Goal: Task Accomplishment & Management: Manage account settings

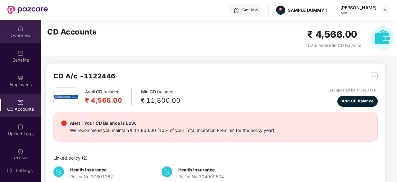
click at [15, 36] on div "OverView" at bounding box center [20, 35] width 41 height 6
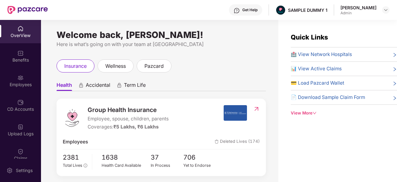
scroll to position [34, 0]
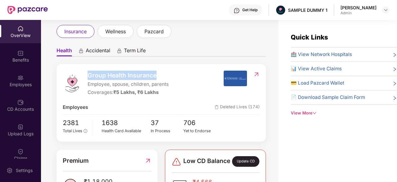
drag, startPoint x: 89, startPoint y: 77, endPoint x: 155, endPoint y: 77, distance: 65.5
click at [155, 77] on span "Group Health Insurance" at bounding box center [128, 74] width 81 height 9
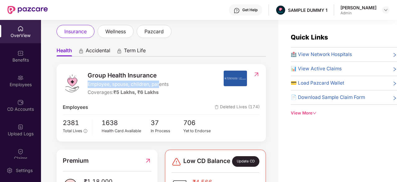
drag, startPoint x: 88, startPoint y: 86, endPoint x: 160, endPoint y: 84, distance: 72.1
click at [160, 84] on span "Employee, spouse, children, parents" at bounding box center [128, 83] width 81 height 7
click at [102, 87] on span "Employee, spouse, children, parents" at bounding box center [128, 83] width 81 height 7
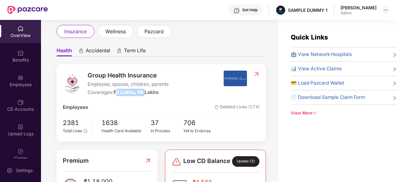
drag, startPoint x: 116, startPoint y: 93, endPoint x: 147, endPoint y: 91, distance: 30.5
click at [147, 91] on span "₹5 Lakhs, ₹6 Lakhs" at bounding box center [135, 92] width 45 height 6
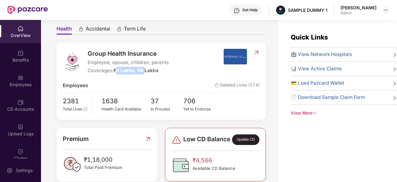
scroll to position [47, 0]
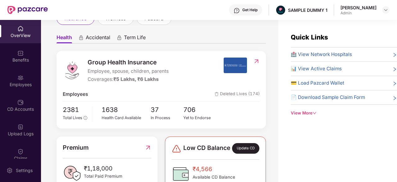
click at [309, 52] on span "🏥 View Network Hospitals" at bounding box center [321, 54] width 61 height 7
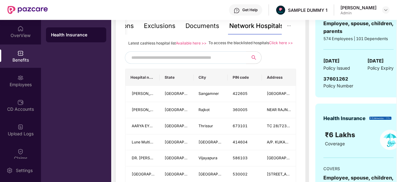
scroll to position [140, 0]
click at [187, 62] on input "text" at bounding box center [184, 56] width 106 height 9
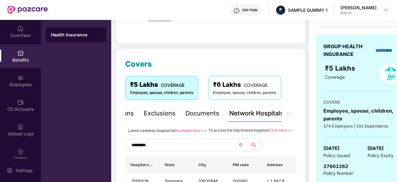
scroll to position [52, 0]
type input "*********"
drag, startPoint x: 207, startPoint y: 131, endPoint x: 268, endPoint y: 133, distance: 60.6
click at [268, 133] on div "To access the blacklisted hospitals Click here >>" at bounding box center [250, 130] width 84 height 7
click at [269, 134] on div "To access the blacklisted hospitals Click here >>" at bounding box center [250, 130] width 84 height 7
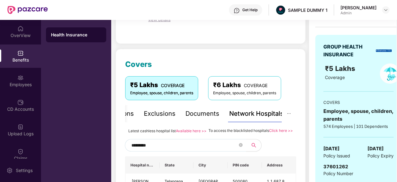
click at [233, 127] on div "To access the blacklisted hospitals Click here >>" at bounding box center [250, 130] width 84 height 7
click at [203, 112] on div "Documents" at bounding box center [202, 114] width 34 height 10
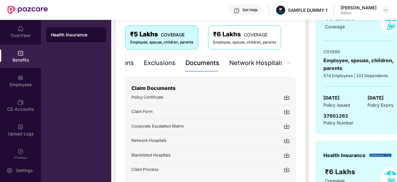
scroll to position [106, 0]
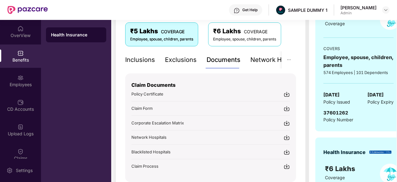
click at [148, 59] on div "Inclusions" at bounding box center [140, 60] width 30 height 10
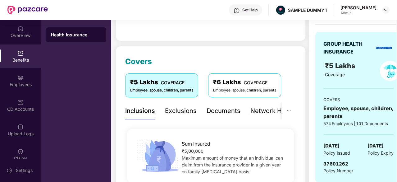
scroll to position [82, 0]
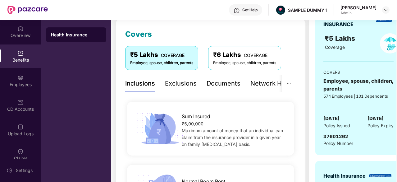
click at [179, 85] on div "Exclusions" at bounding box center [181, 84] width 32 height 10
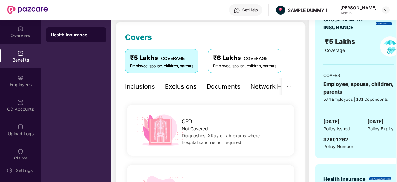
scroll to position [79, 0]
click at [147, 88] on div "Inclusions" at bounding box center [140, 87] width 30 height 10
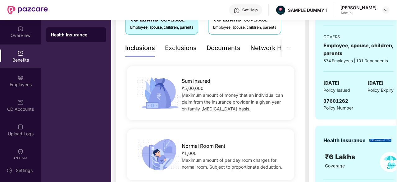
scroll to position [117, 0]
drag, startPoint x: 203, startPoint y: 90, endPoint x: 186, endPoint y: 88, distance: 17.8
click at [186, 88] on div "₹5,00,000" at bounding box center [234, 88] width 105 height 7
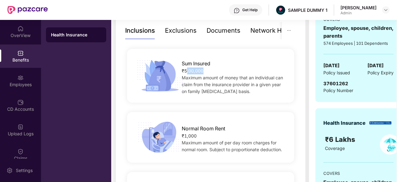
scroll to position [151, 0]
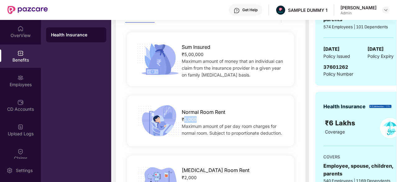
drag, startPoint x: 205, startPoint y: 115, endPoint x: 185, endPoint y: 117, distance: 19.9
click at [185, 117] on div "₹1,000" at bounding box center [234, 119] width 105 height 7
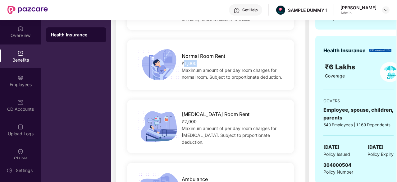
scroll to position [207, 0]
drag, startPoint x: 201, startPoint y: 126, endPoint x: 182, endPoint y: 122, distance: 19.1
click at [182, 122] on div "ICU Room Rent ₹2,000 Maximum amount of per day room charges for ICU. Subject to…" at bounding box center [234, 126] width 124 height 38
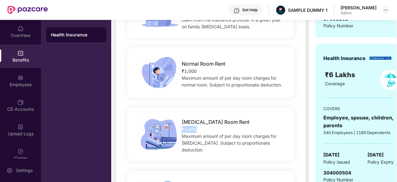
scroll to position [199, 0]
click at [230, 98] on div "Normal Room Rent ₹1,000 Maximum amount of per day room charges for normal room.…" at bounding box center [210, 73] width 171 height 60
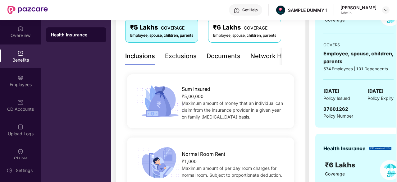
scroll to position [105, 0]
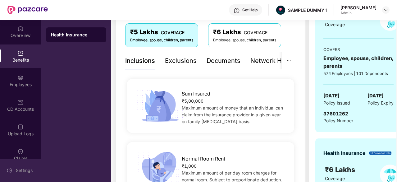
click at [8, 165] on div "Settings" at bounding box center [20, 169] width 41 height 23
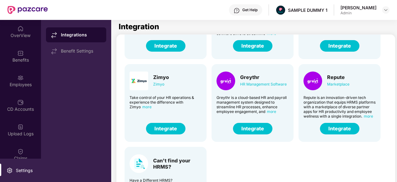
scroll to position [42, 0]
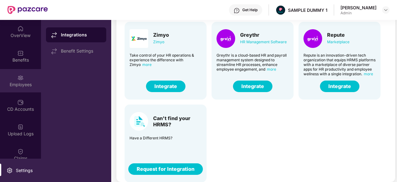
click at [15, 74] on div "Employees" at bounding box center [20, 80] width 41 height 23
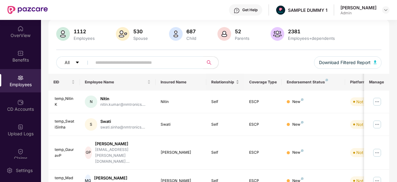
drag, startPoint x: 50, startPoint y: 79, endPoint x: 209, endPoint y: 81, distance: 159.0
click at [209, 81] on tr "EID Employee Name Insured Name Relationship Coverage Type Endorsement Status Pl…" at bounding box center [250, 82] width 404 height 17
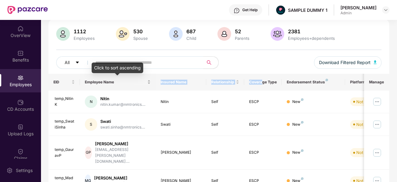
drag, startPoint x: 262, startPoint y: 81, endPoint x: 152, endPoint y: 81, distance: 109.6
click at [152, 81] on tr "EID Employee Name Insured Name Relationship Coverage Type Endorsement Status Pl…" at bounding box center [250, 82] width 404 height 17
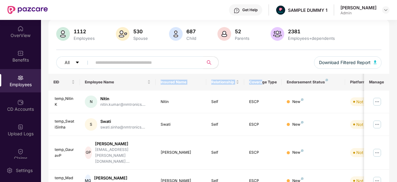
click at [197, 88] on th "Insured Name" at bounding box center [181, 82] width 51 height 17
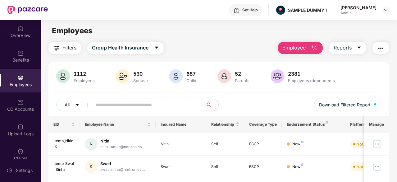
click at [298, 44] on span "Employee" at bounding box center [293, 48] width 23 height 8
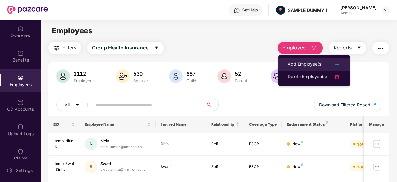
click at [306, 64] on div "Add Employee(s)" at bounding box center [304, 64] width 35 height 7
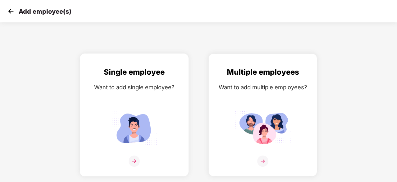
click at [139, 109] on img at bounding box center [134, 127] width 56 height 39
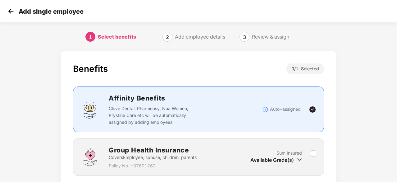
scroll to position [47, 0]
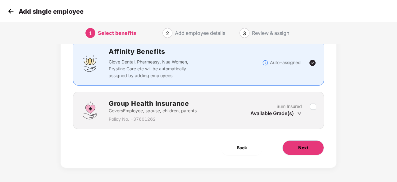
click at [310, 143] on button "Next" at bounding box center [303, 147] width 42 height 15
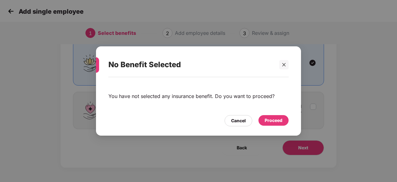
click at [276, 123] on div "Proceed" at bounding box center [274, 120] width 18 height 7
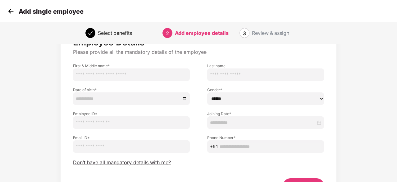
scroll to position [33, 0]
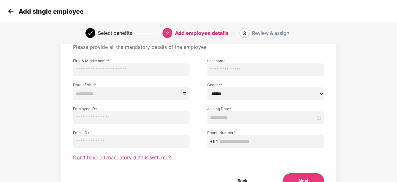
click at [158, 156] on span "Don’t have all mandatory details with me?" at bounding box center [122, 157] width 98 height 7
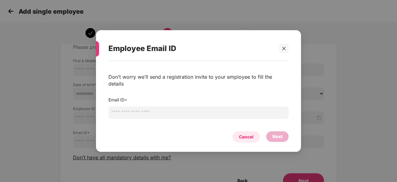
click at [249, 136] on div "Cancel" at bounding box center [246, 136] width 15 height 7
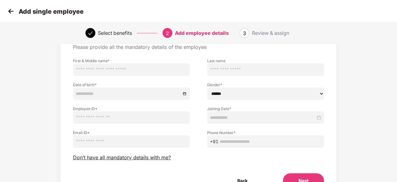
click at [13, 11] on img at bounding box center [10, 11] width 9 height 9
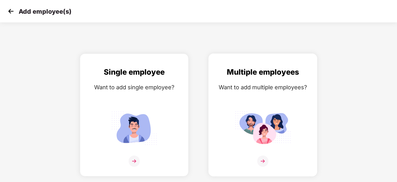
click at [246, 110] on img at bounding box center [263, 127] width 56 height 39
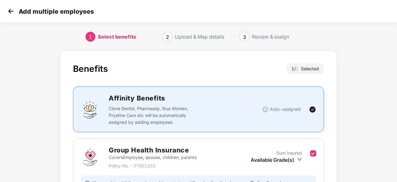
scroll to position [68, 0]
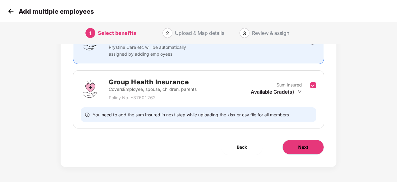
click at [300, 141] on button "Next" at bounding box center [303, 146] width 42 height 15
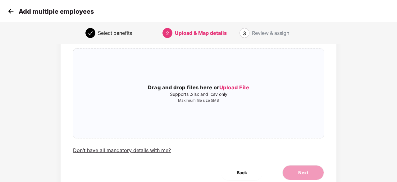
scroll to position [41, 0]
click at [7, 11] on img at bounding box center [10, 11] width 9 height 9
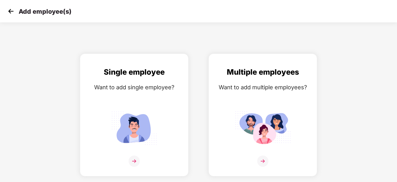
click at [7, 10] on img at bounding box center [10, 11] width 9 height 9
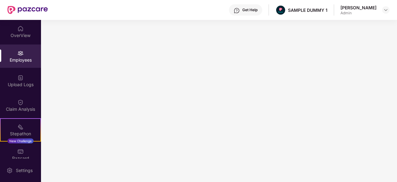
click at [19, 51] on img at bounding box center [20, 53] width 6 height 6
click at [19, 55] on img at bounding box center [20, 53] width 6 height 6
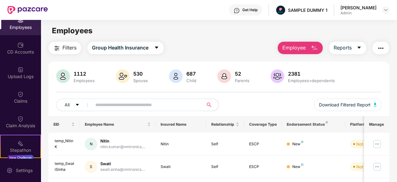
scroll to position [71, 0]
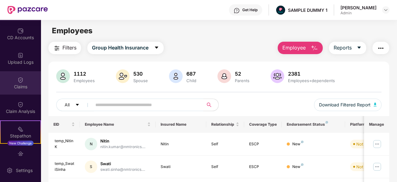
click at [21, 79] on img at bounding box center [20, 80] width 6 height 6
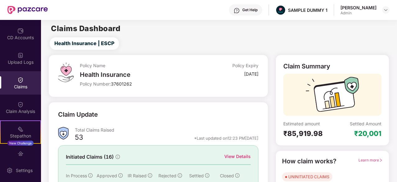
scroll to position [0, 0]
click at [246, 8] on div "Get Help" at bounding box center [249, 9] width 15 height 5
click at [160, 41] on div "Health Insurance | ESCP" at bounding box center [219, 43] width 353 height 12
click at [383, 8] on img at bounding box center [385, 9] width 5 height 5
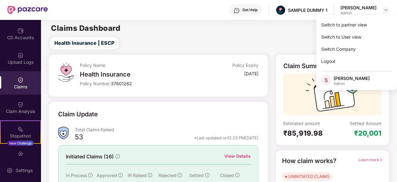
click at [287, 33] on main "Claims Dashboard Health Insurance | ESCP Policy Name Health Insurance Policy Nu…" at bounding box center [218, 131] width 355 height 223
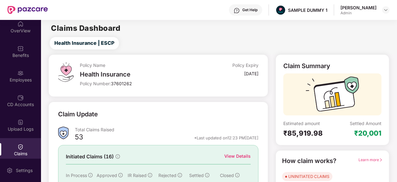
scroll to position [4, 0]
click at [21, 83] on div "Employees" at bounding box center [20, 76] width 41 height 23
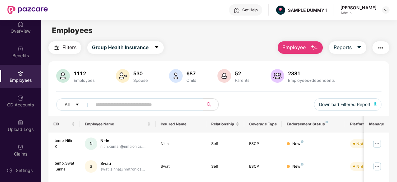
click at [287, 47] on span "Employee" at bounding box center [293, 47] width 23 height 8
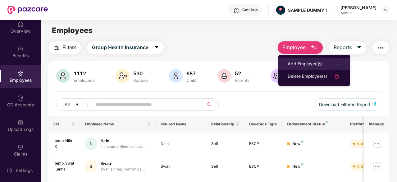
click at [302, 66] on div "Add Employee(s)" at bounding box center [304, 63] width 35 height 7
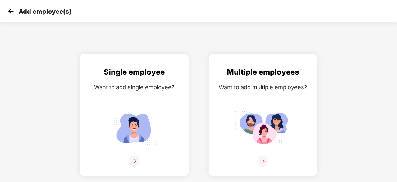
click at [151, 106] on div "Single employee Want to add single employee?" at bounding box center [134, 120] width 96 height 108
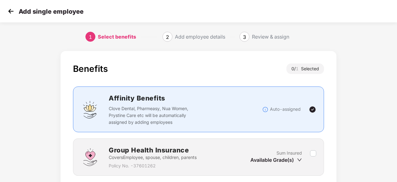
scroll to position [47, 0]
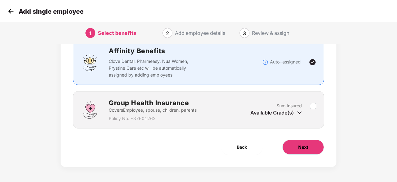
click at [309, 146] on button "Next" at bounding box center [303, 146] width 42 height 15
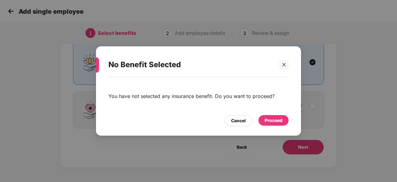
click at [271, 117] on div "Proceed" at bounding box center [274, 120] width 18 height 7
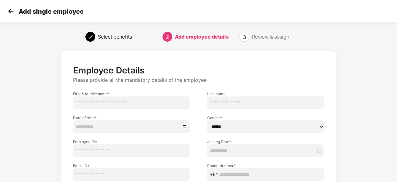
scroll to position [66, 0]
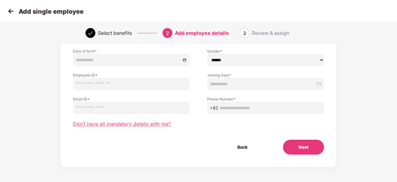
click at [133, 124] on span "Don’t have all mandatory details with me?" at bounding box center [122, 123] width 98 height 7
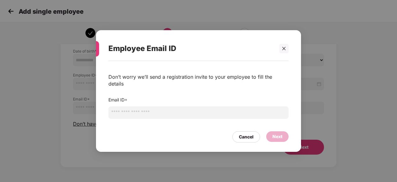
click at [145, 108] on input "email" at bounding box center [198, 112] width 180 height 12
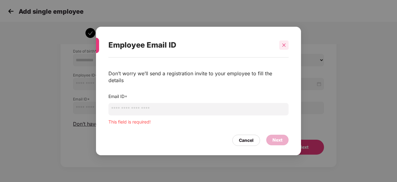
click at [285, 53] on div "Employee Email ID" at bounding box center [198, 45] width 180 height 24
click at [245, 137] on div "Cancel" at bounding box center [246, 140] width 15 height 7
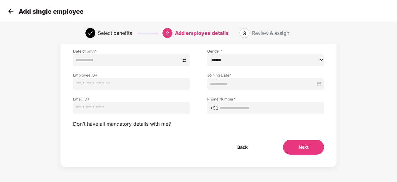
click at [9, 10] on img at bounding box center [10, 11] width 9 height 9
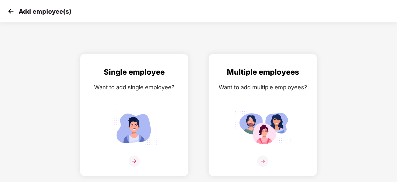
click at [9, 10] on img at bounding box center [10, 11] width 9 height 9
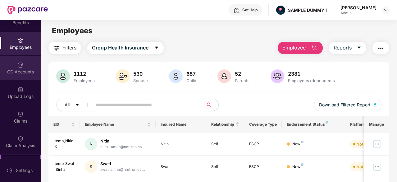
scroll to position [55, 0]
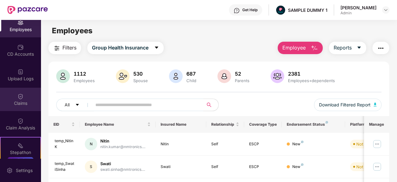
click at [21, 96] on img at bounding box center [20, 96] width 6 height 6
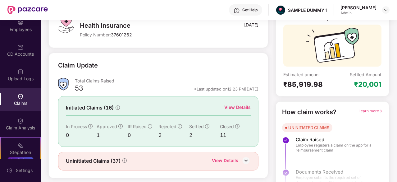
scroll to position [49, 0]
click at [231, 104] on div "View Details" at bounding box center [237, 107] width 26 height 7
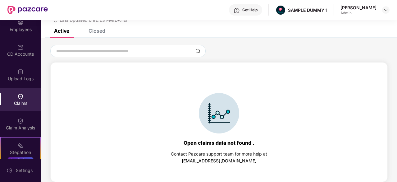
scroll to position [27, 0]
click at [105, 34] on div "Closed" at bounding box center [96, 31] width 17 height 6
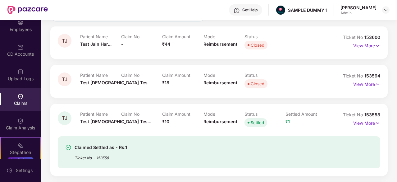
scroll to position [83, 0]
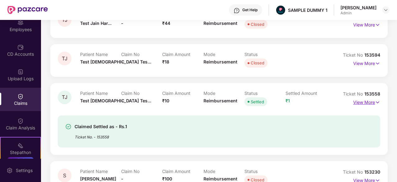
click at [370, 101] on p "View More" at bounding box center [366, 101] width 27 height 8
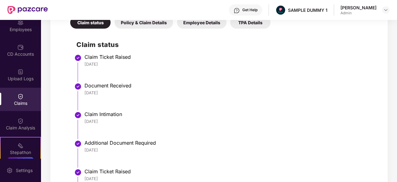
scroll to position [258, 0]
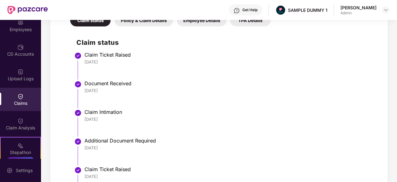
drag, startPoint x: 114, startPoint y: 61, endPoint x: 85, endPoint y: 62, distance: 28.6
click at [85, 62] on div "26 Jun 2025" at bounding box center [228, 62] width 289 height 6
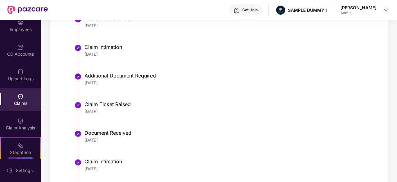
scroll to position [293, 0]
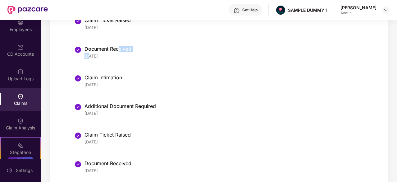
drag, startPoint x: 118, startPoint y: 50, endPoint x: 87, endPoint y: 53, distance: 30.9
click at [87, 53] on div "Document Received 26 Jun 2025" at bounding box center [228, 52] width 289 height 13
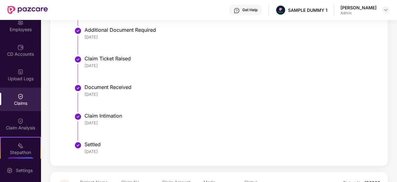
scroll to position [369, 0]
drag, startPoint x: 108, startPoint y: 123, endPoint x: 84, endPoint y: 123, distance: 24.2
click at [84, 123] on li "Claim Intimation 18 Jul 2025" at bounding box center [224, 129] width 297 height 29
drag, startPoint x: 109, startPoint y: 152, endPoint x: 85, endPoint y: 152, distance: 23.6
click at [85, 152] on div "23 Jul 2025" at bounding box center [228, 152] width 289 height 6
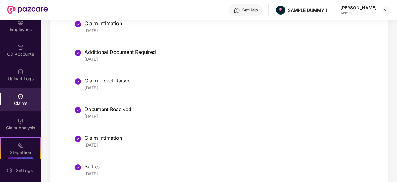
scroll to position [375, 0]
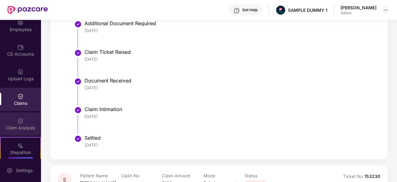
click at [23, 124] on div "Claim Analysis" at bounding box center [20, 127] width 41 height 6
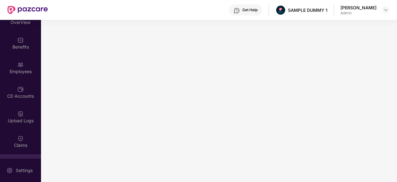
scroll to position [8, 0]
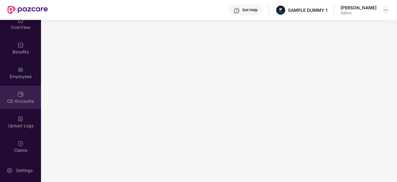
click at [22, 99] on div "CD Accounts" at bounding box center [20, 101] width 41 height 6
